Goal: Navigation & Orientation: Find specific page/section

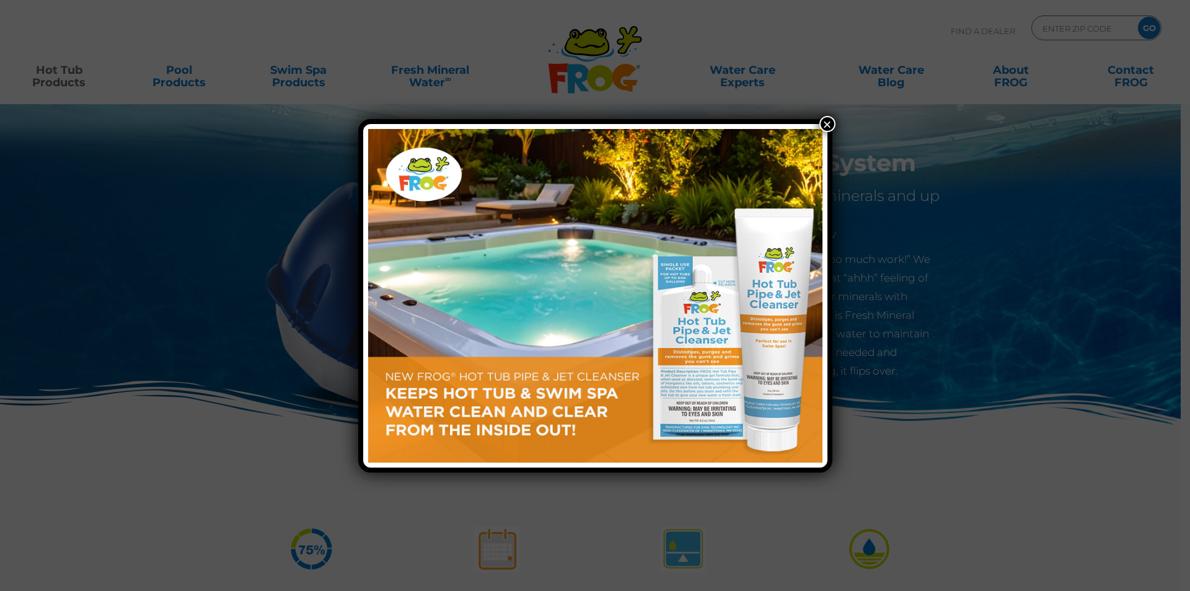
click at [828, 126] on button "×" at bounding box center [827, 124] width 16 height 16
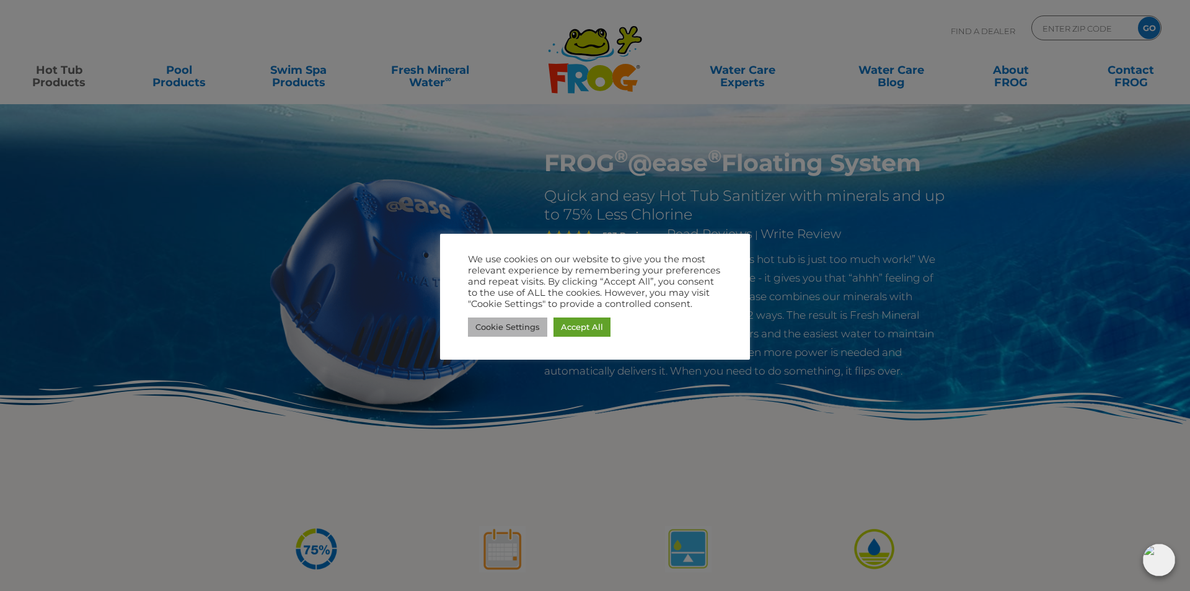
click at [502, 325] on link "Cookie Settings" at bounding box center [507, 326] width 79 height 19
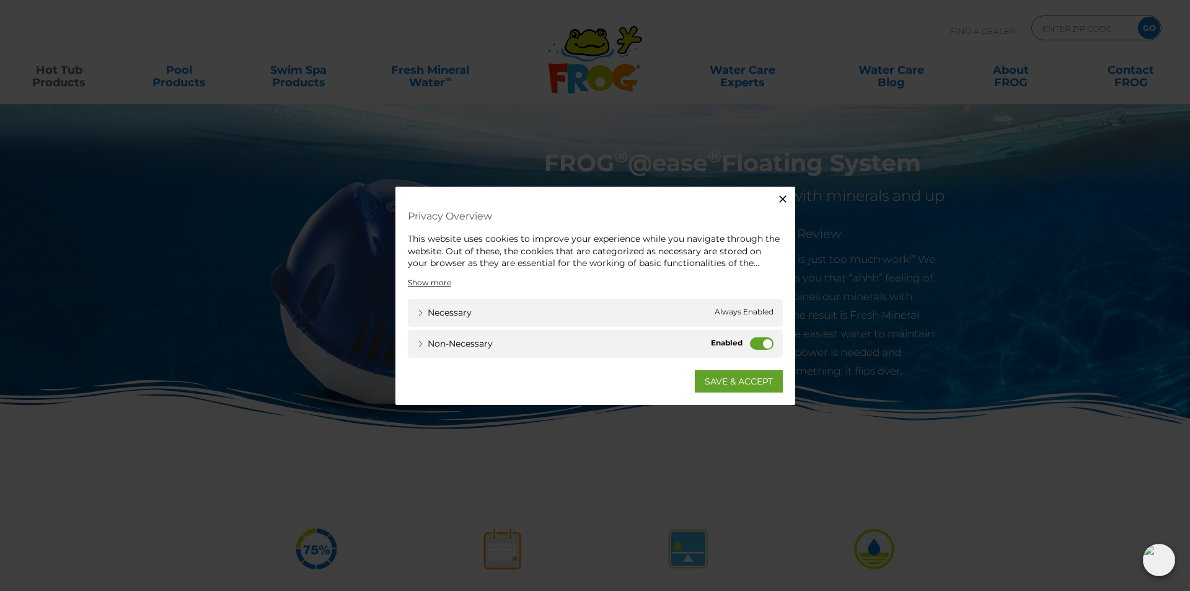
click at [764, 341] on label "Non-necessary" at bounding box center [762, 343] width 24 height 12
click at [0, 0] on input "Non-necessary" at bounding box center [0, 0] width 0 height 0
click at [460, 342] on link "Non-necessary" at bounding box center [455, 343] width 76 height 13
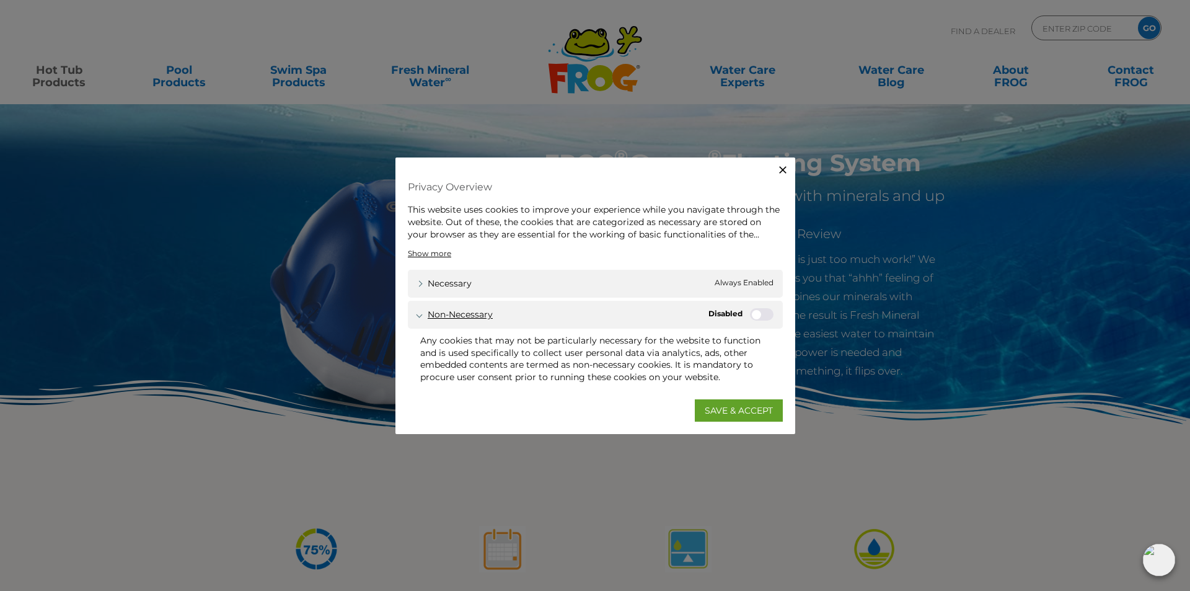
click at [464, 312] on link "Non-necessary" at bounding box center [455, 314] width 76 height 13
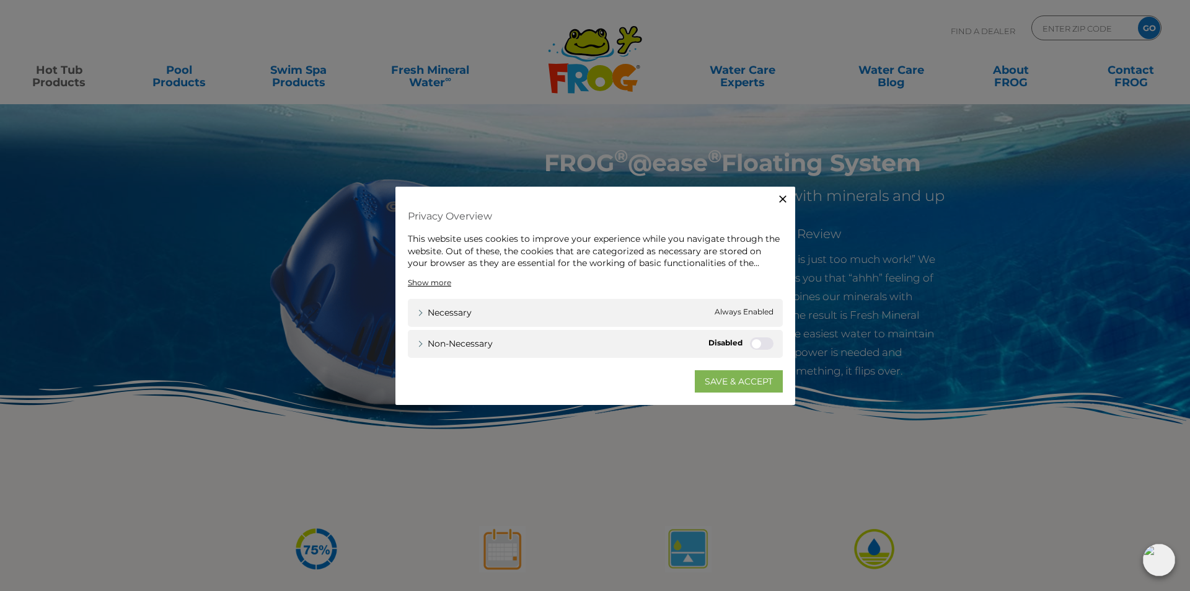
click at [734, 382] on link "SAVE & ACCEPT" at bounding box center [739, 380] width 88 height 22
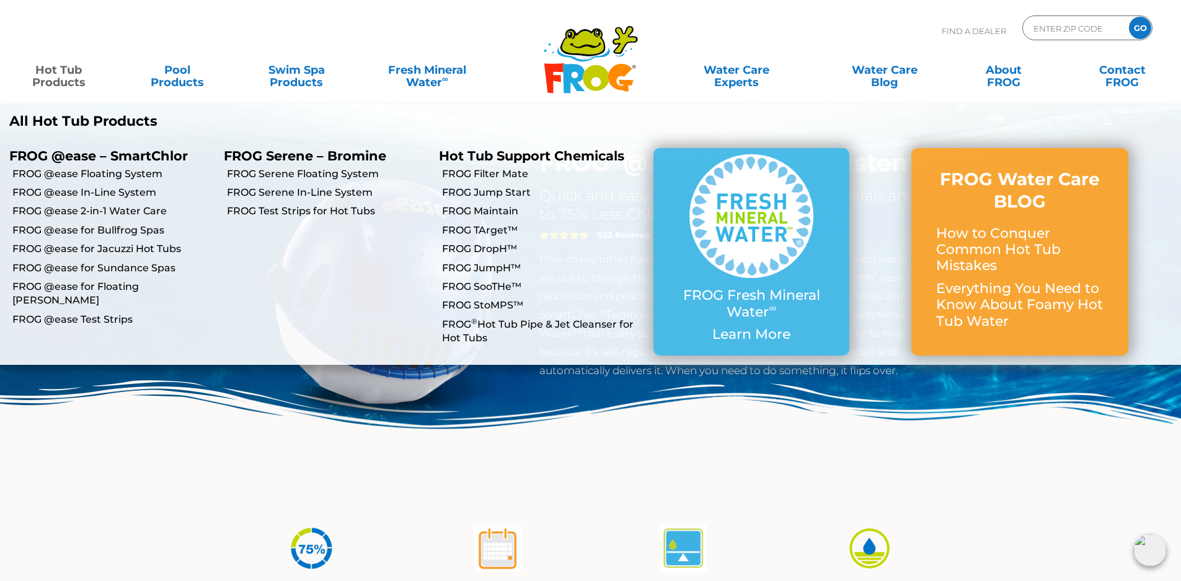
click at [48, 71] on link "Hot Tub Products" at bounding box center [58, 70] width 92 height 25
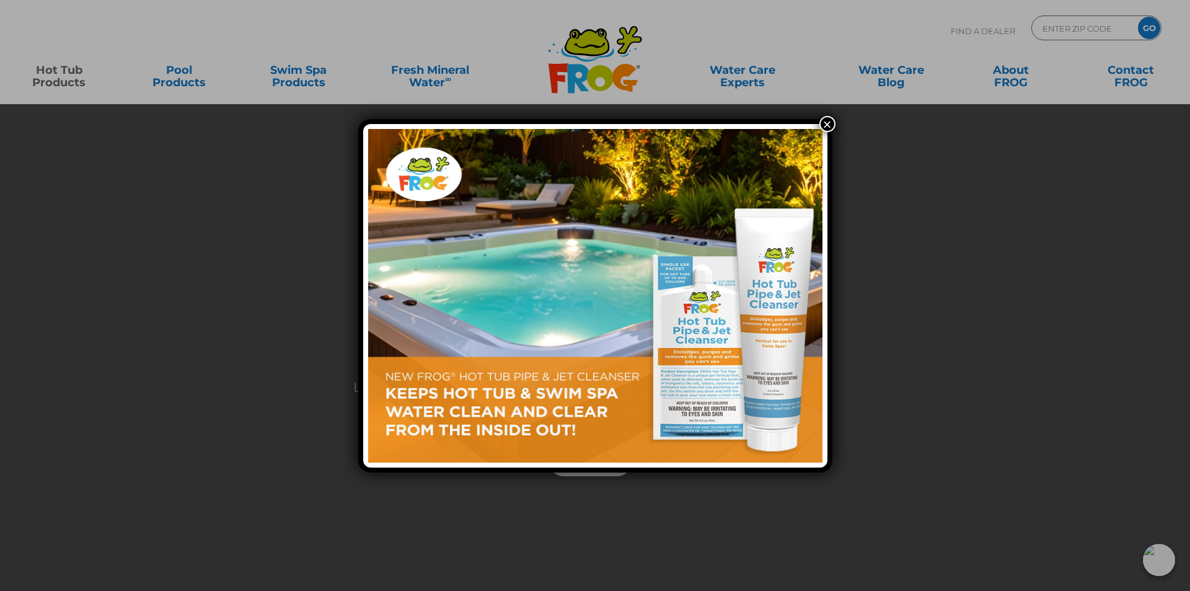
click at [825, 123] on button "×" at bounding box center [827, 124] width 16 height 16
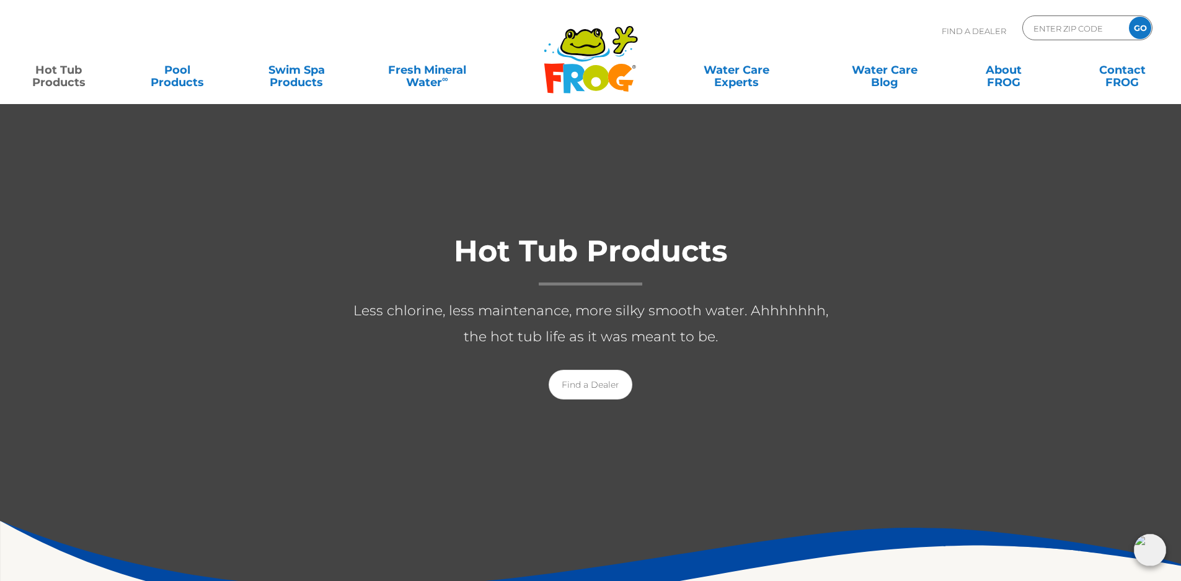
scroll to position [124, 0]
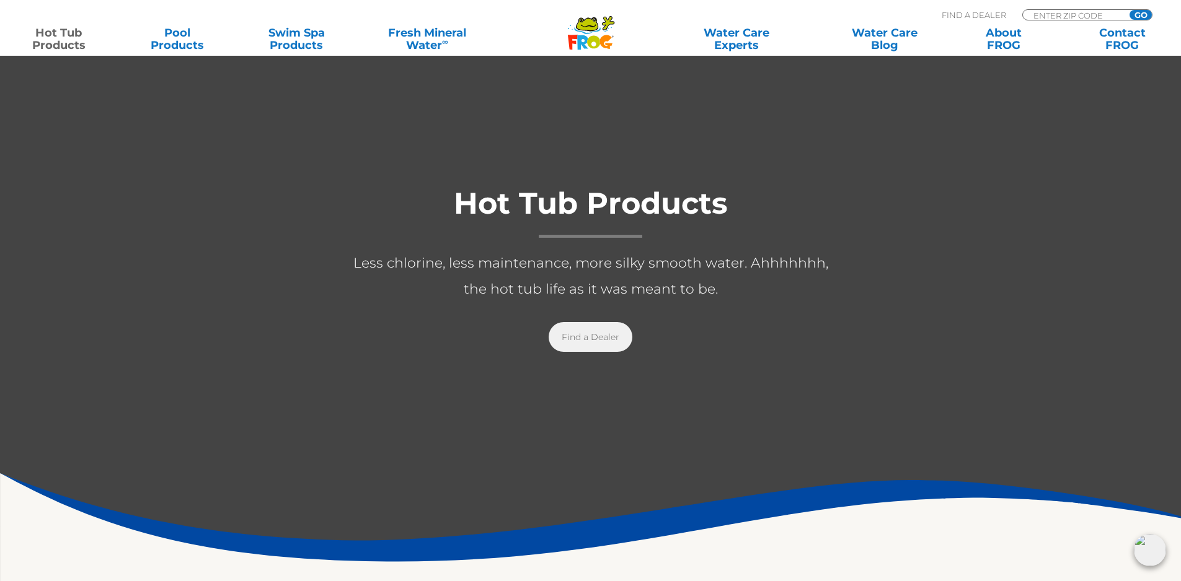
click at [599, 337] on link "Find a Dealer" at bounding box center [591, 337] width 84 height 30
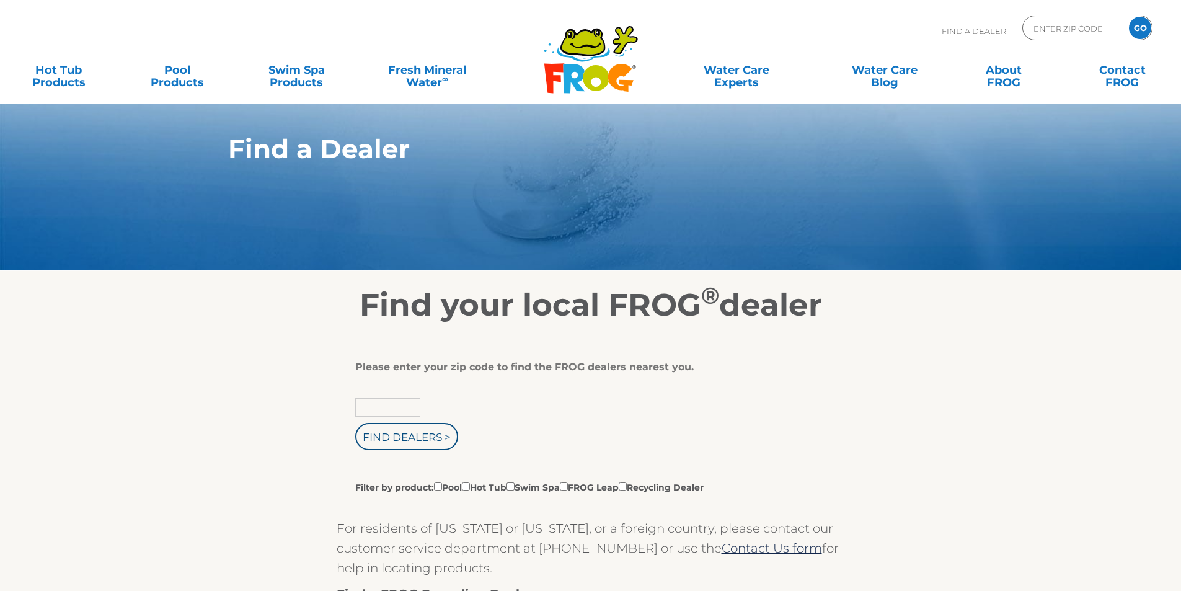
click at [391, 408] on input "text" at bounding box center [387, 407] width 65 height 19
type input "08016"
click at [432, 435] on input "Find Dealers >" at bounding box center [406, 436] width 103 height 27
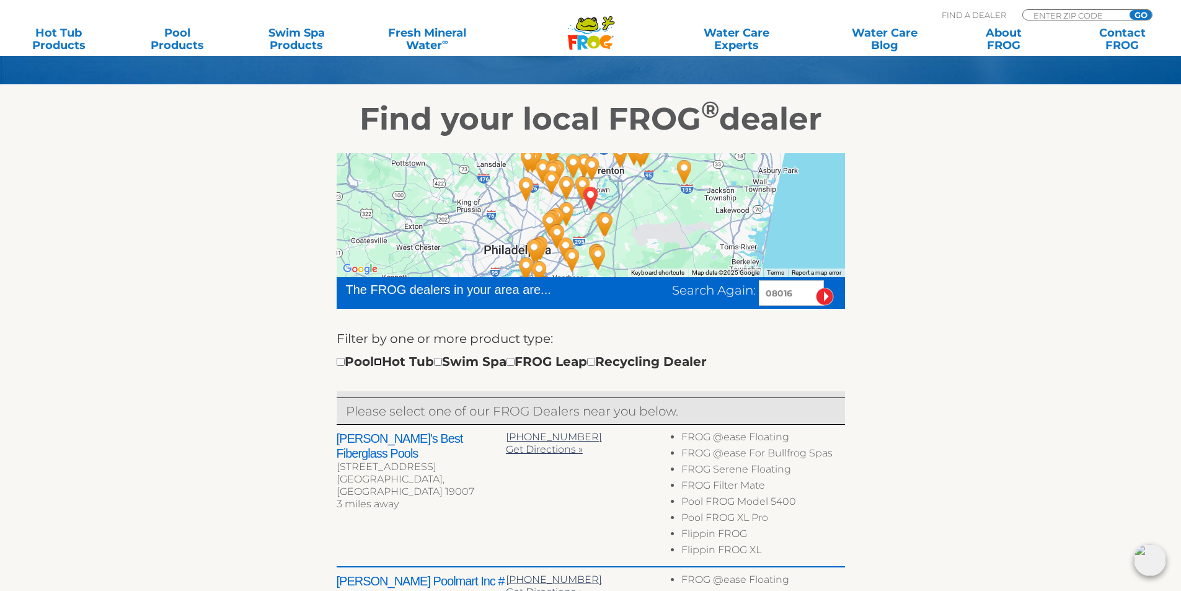
click at [382, 360] on input "checkbox" at bounding box center [378, 362] width 8 height 8
checkbox input "true"
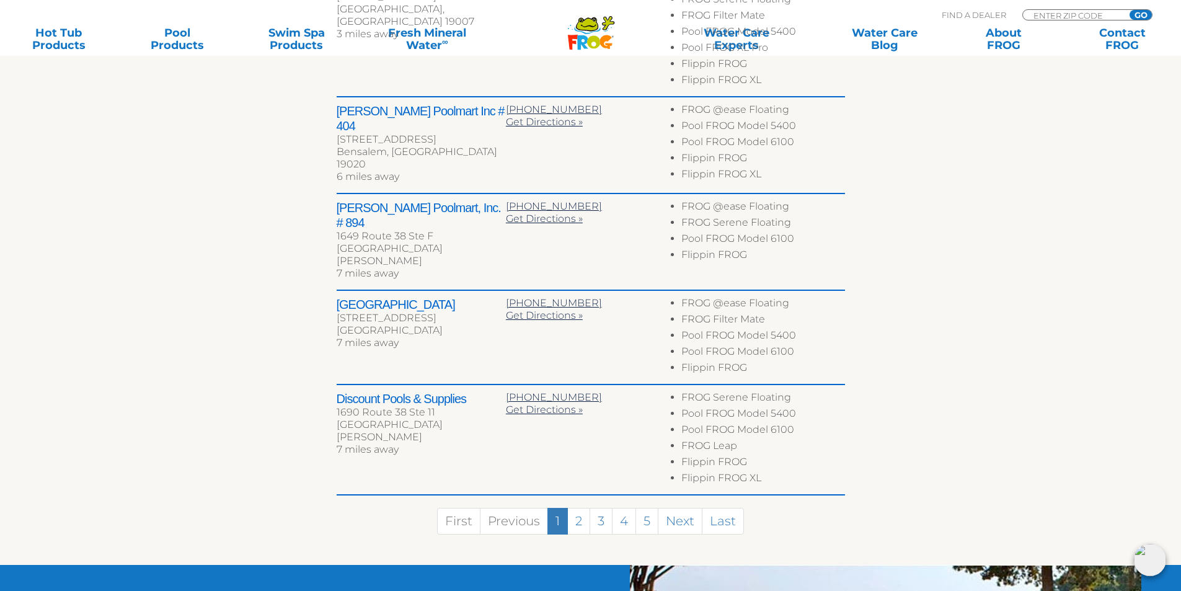
scroll to position [835, 0]
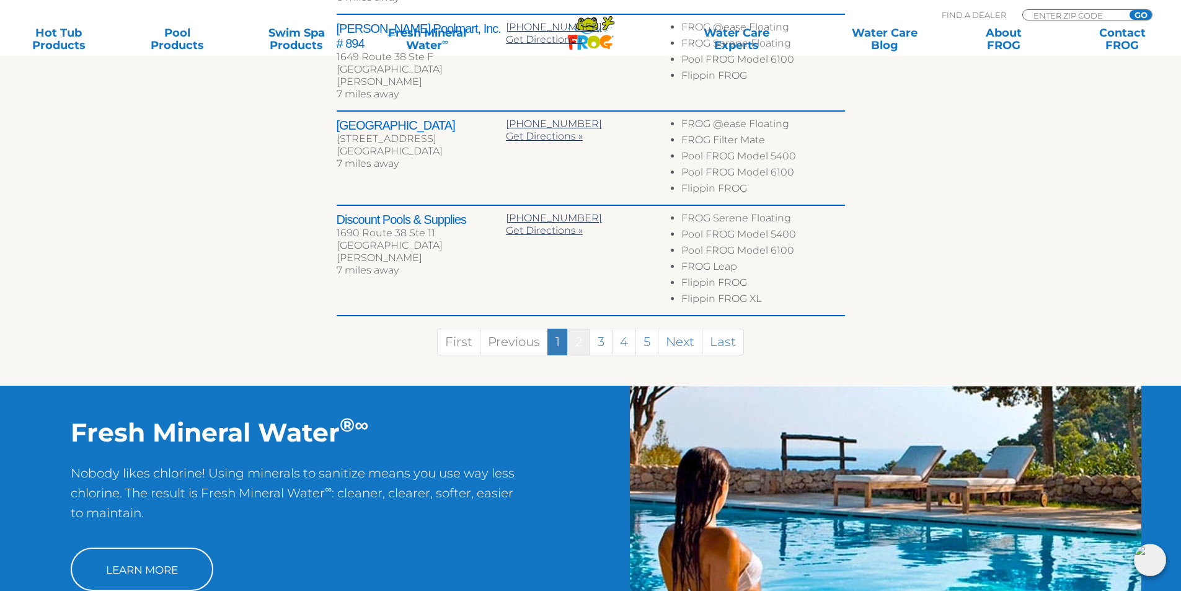
click at [579, 329] on link "2" at bounding box center [578, 342] width 23 height 27
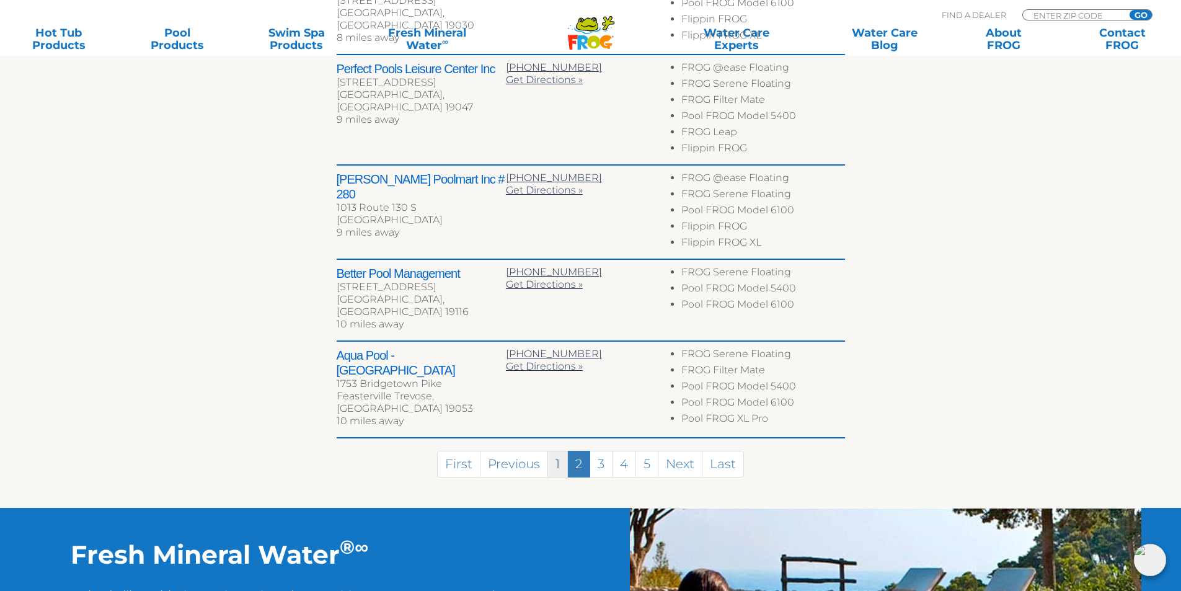
scroll to position [654, 0]
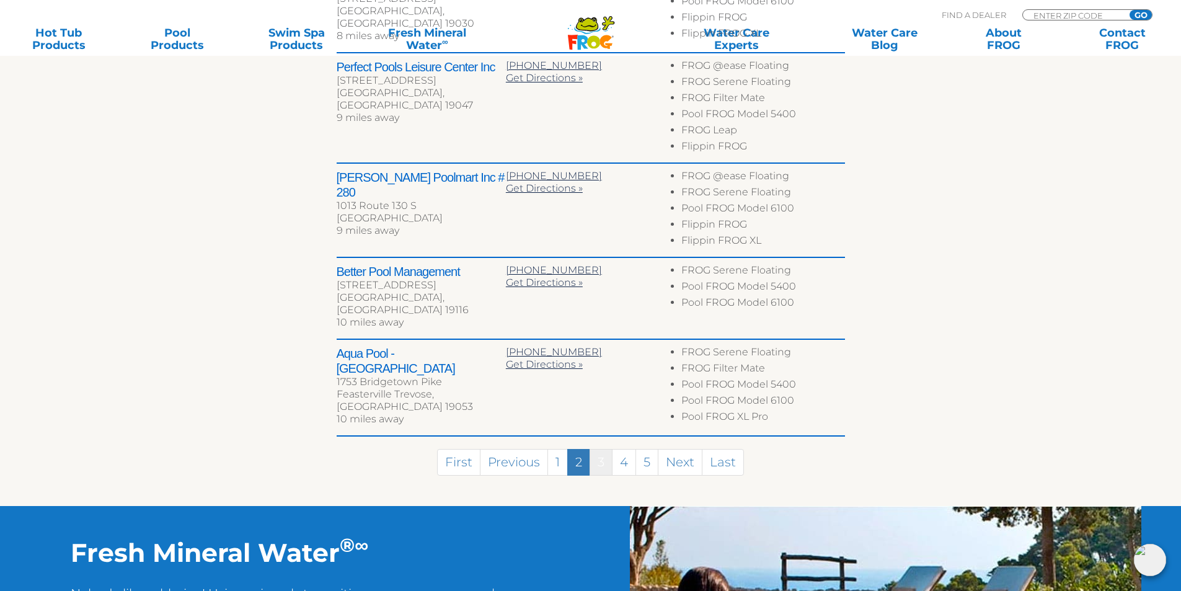
click at [604, 449] on link "3" at bounding box center [601, 462] width 23 height 27
